Goal: Information Seeking & Learning: Learn about a topic

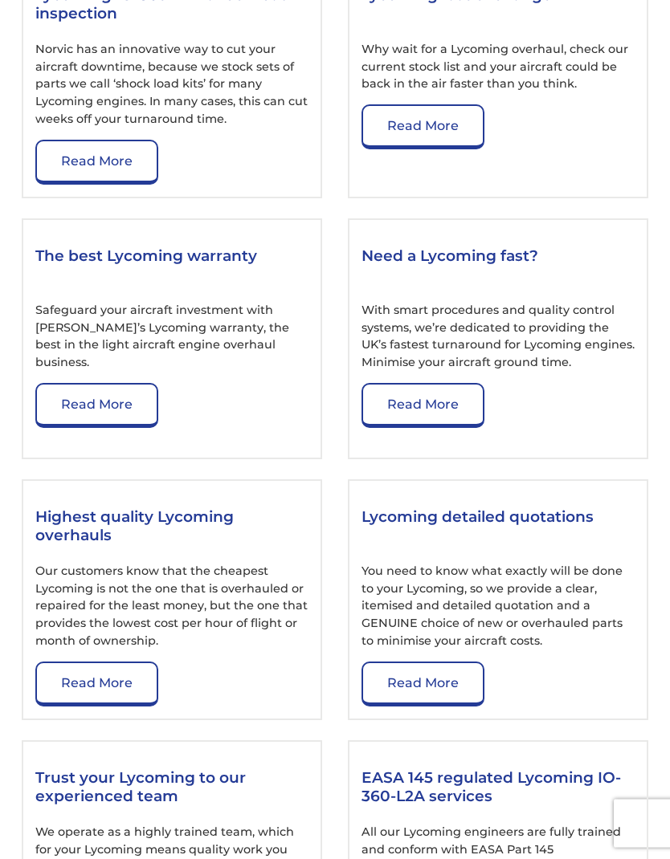
scroll to position [2750, 0]
click at [446, 149] on link "Read More" at bounding box center [422, 126] width 123 height 45
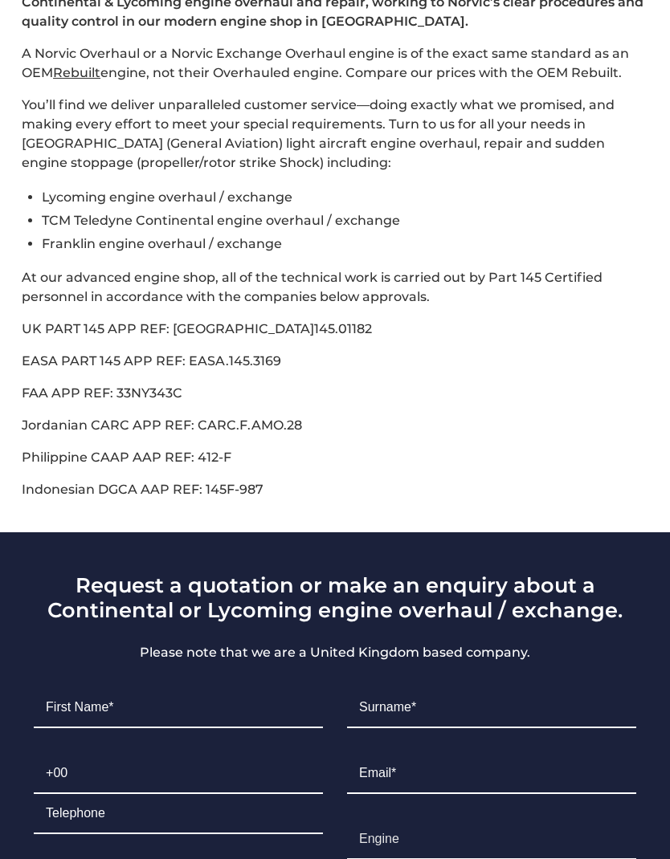
scroll to position [631, 0]
click at [223, 209] on li "Lycoming engine overhaul / exchange" at bounding box center [345, 197] width 606 height 23
click at [230, 232] on li "TCM Teledyne Continental engine overhaul / exchange" at bounding box center [345, 220] width 606 height 23
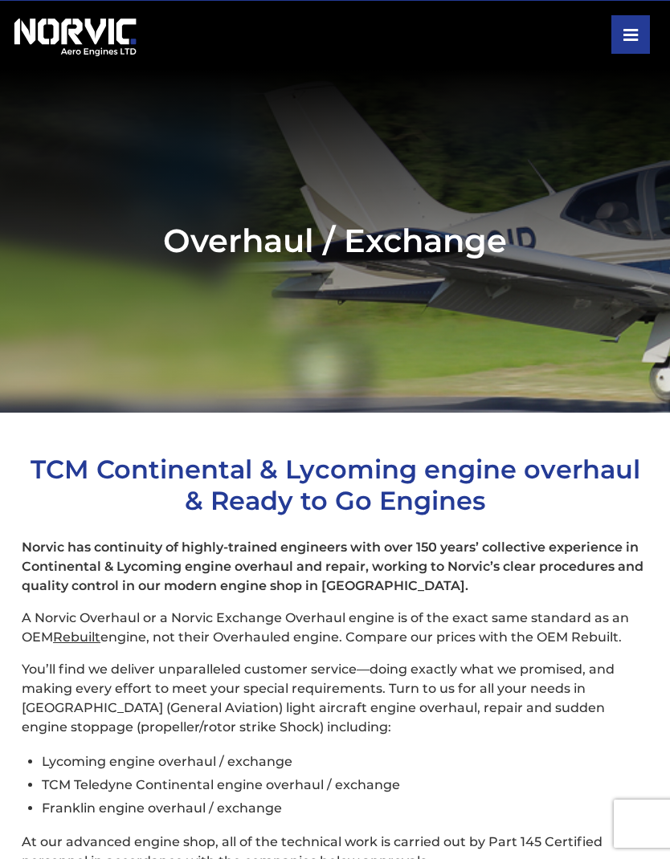
scroll to position [0, 0]
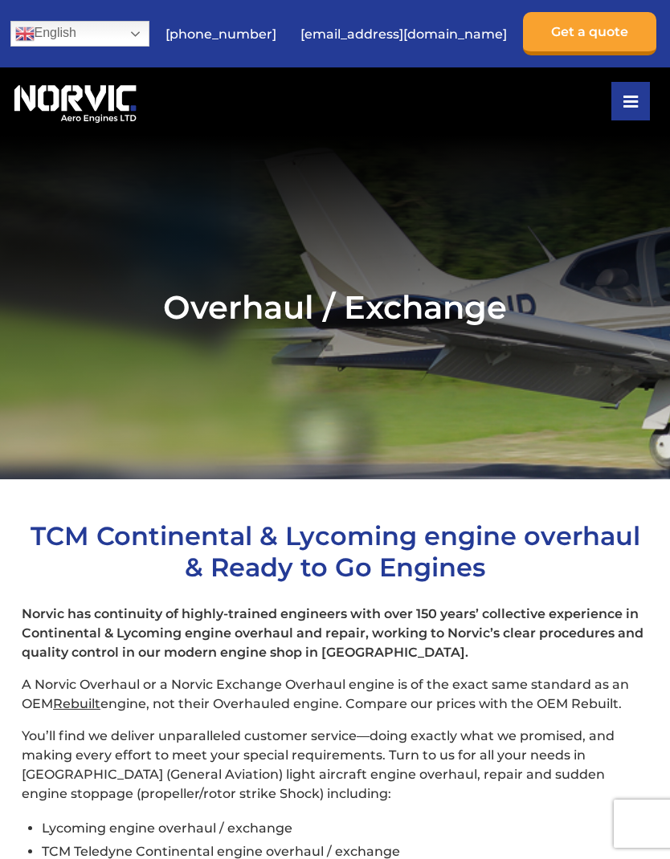
click at [647, 92] on button at bounding box center [630, 101] width 39 height 39
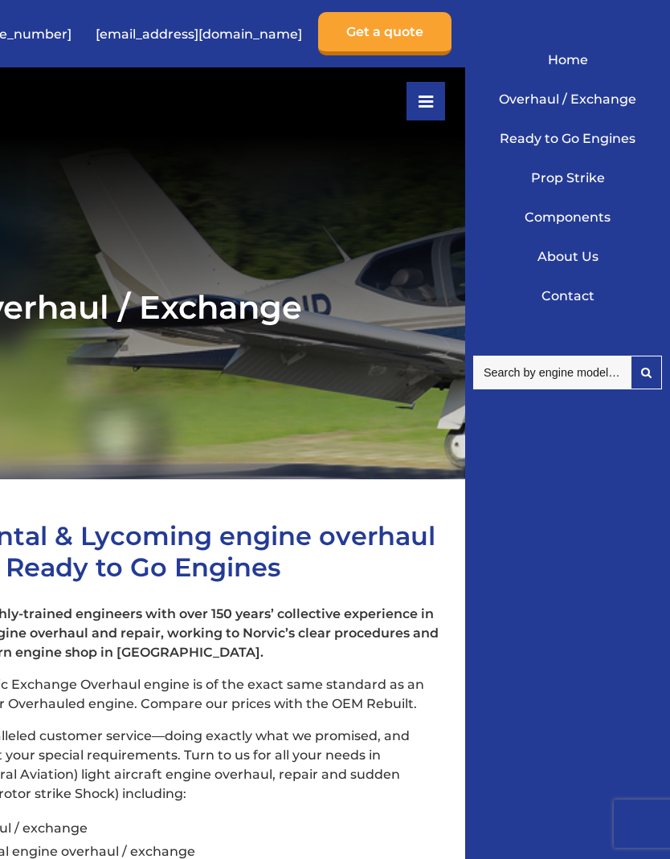
click at [604, 146] on link "Ready to Go Engines" at bounding box center [567, 138] width 181 height 39
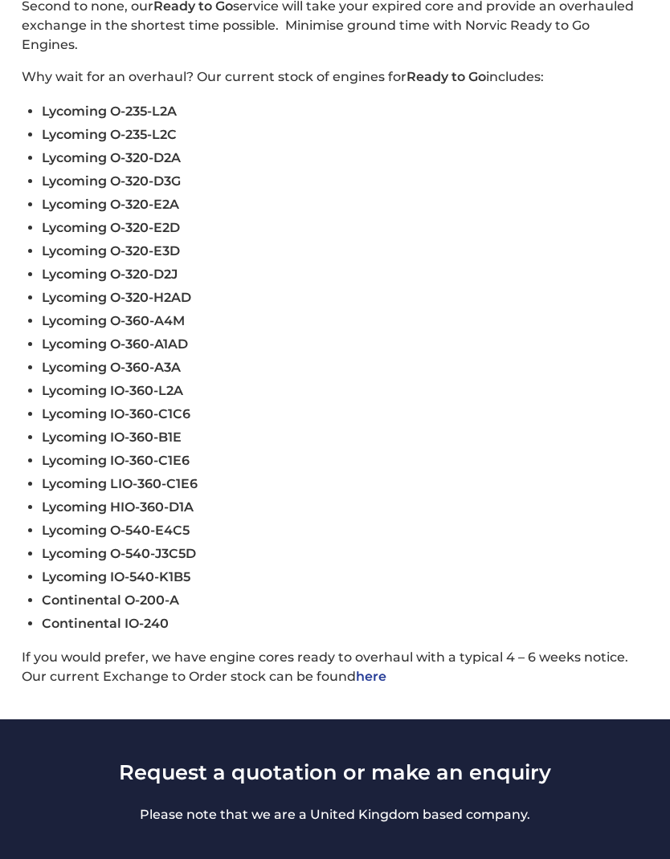
scroll to position [548, 0]
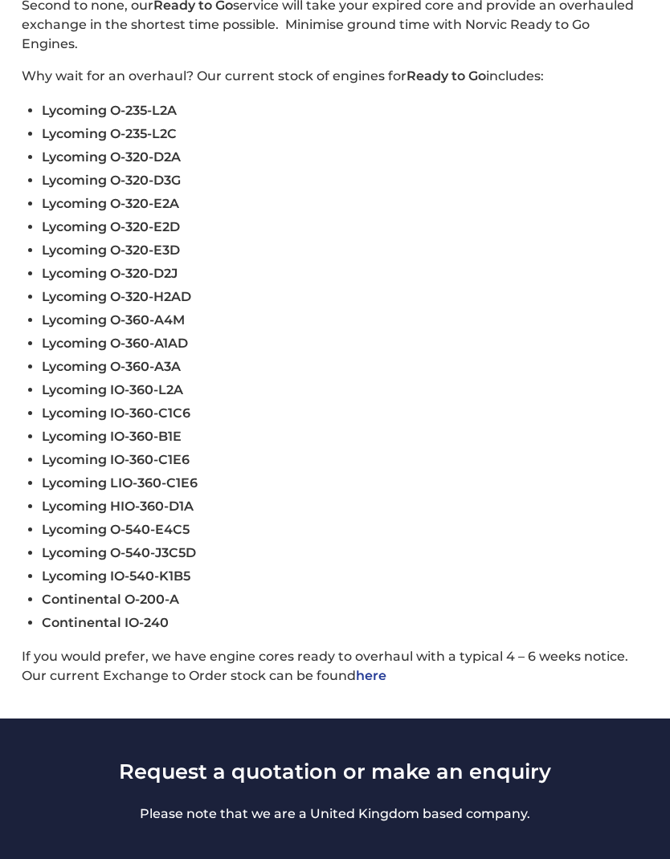
click at [173, 305] on span "Lycoming O-320-H2AD" at bounding box center [116, 297] width 149 height 15
click at [176, 305] on span "Lycoming O-320-H2AD" at bounding box center [116, 297] width 149 height 15
click at [332, 263] on li "Lycoming O-320-E3D" at bounding box center [345, 250] width 606 height 23
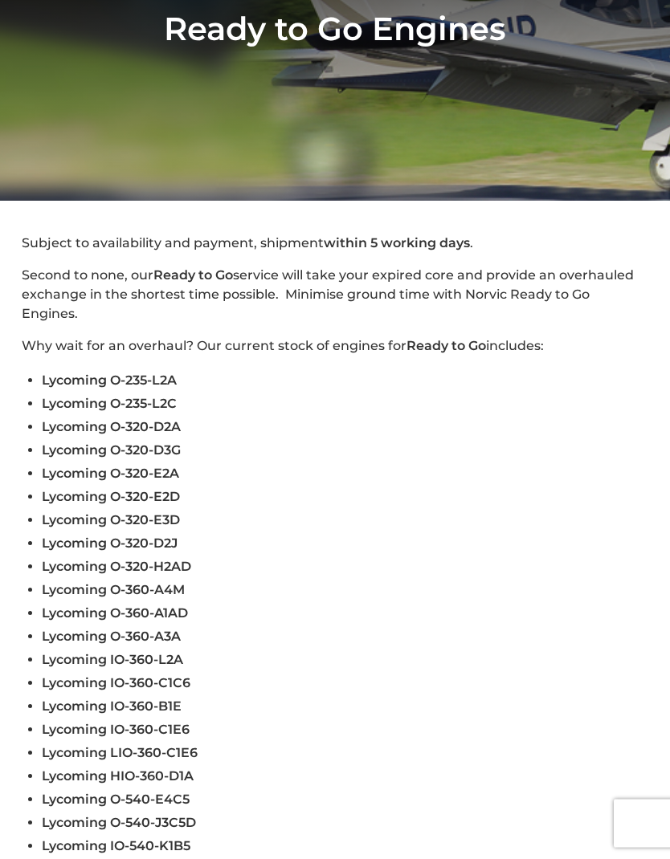
scroll to position [222, 0]
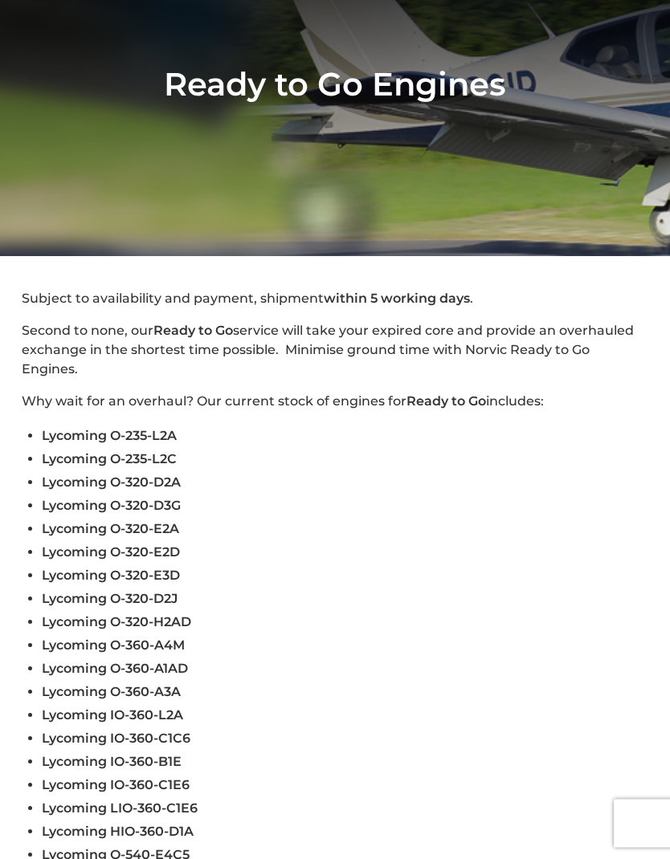
click at [205, 339] on strong "Ready to Go" at bounding box center [193, 331] width 80 height 15
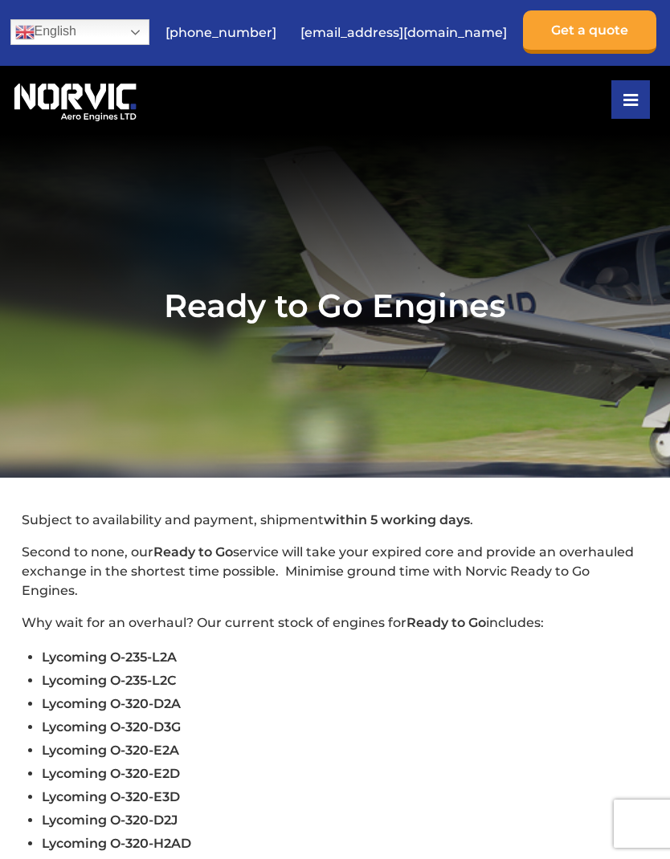
scroll to position [0, 0]
